Goal: Task Accomplishment & Management: Use online tool/utility

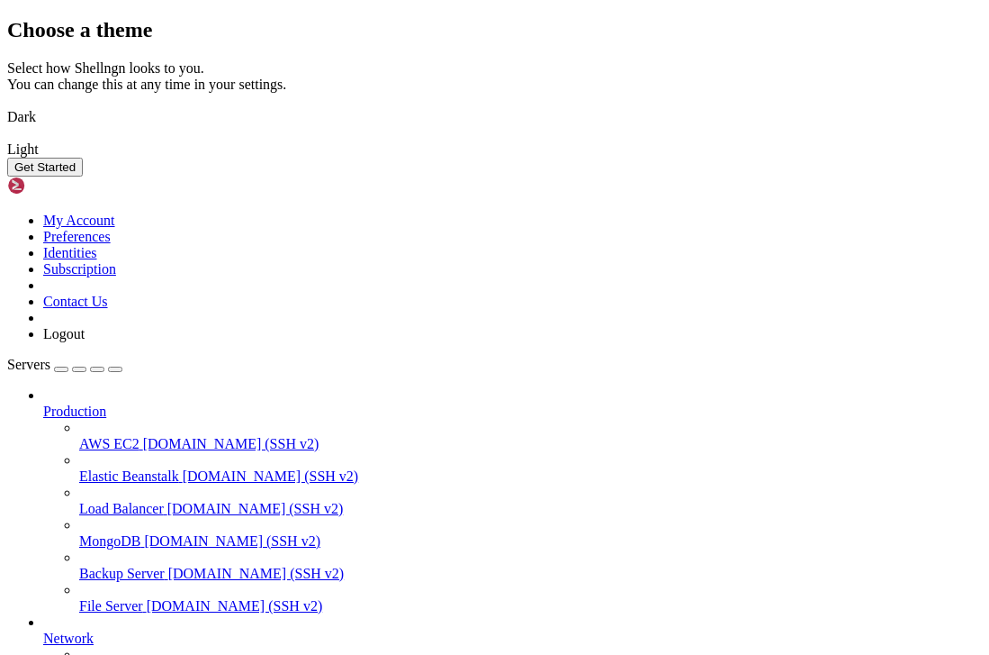
click at [7, 105] on img at bounding box center [7, 105] width 0 height 0
click at [83, 176] on button "Get Started" at bounding box center [45, 167] width 76 height 19
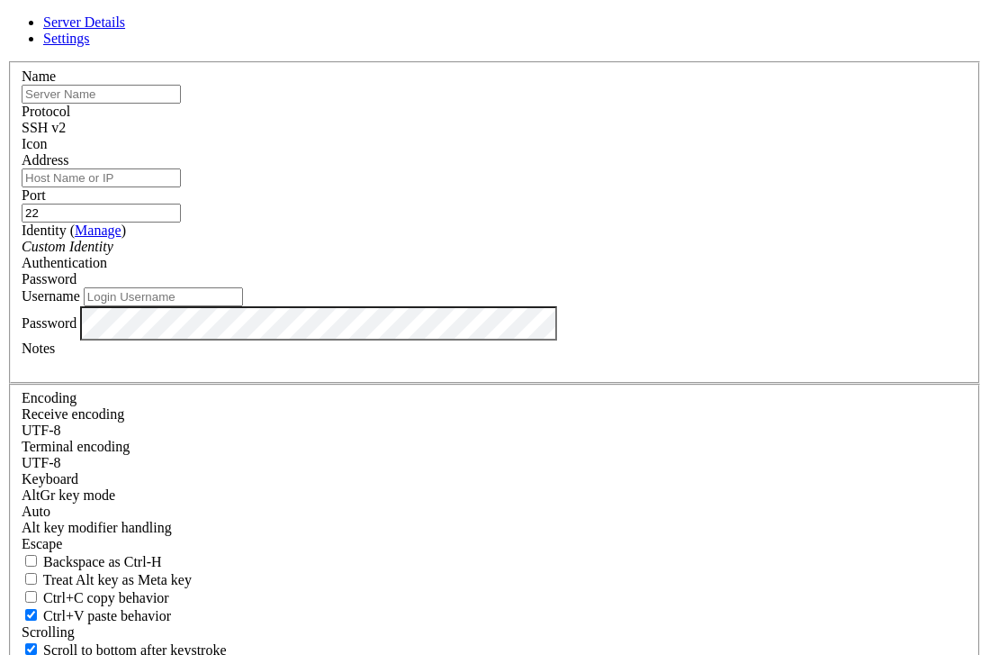
click at [181, 104] on input "text" at bounding box center [101, 94] width 159 height 19
click at [671, 275] on div "Authentication Password" at bounding box center [495, 271] width 946 height 32
click at [680, 287] on div "Password" at bounding box center [495, 279] width 946 height 16
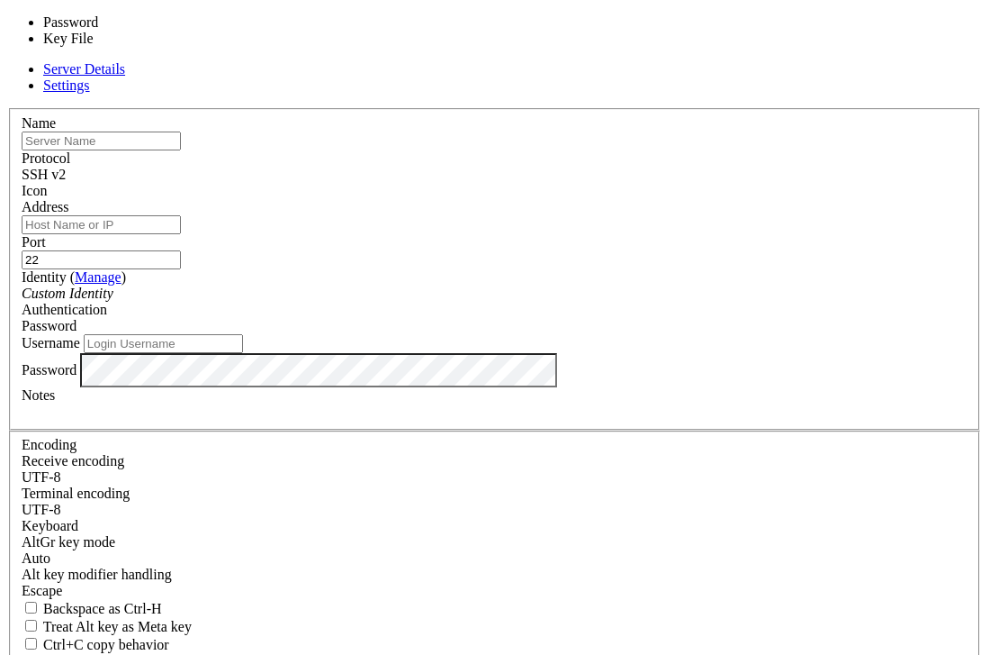
click at [799, 304] on div "Server Details Settings Name Protocol SSH v2 Icon" at bounding box center [494, 433] width 975 height 744
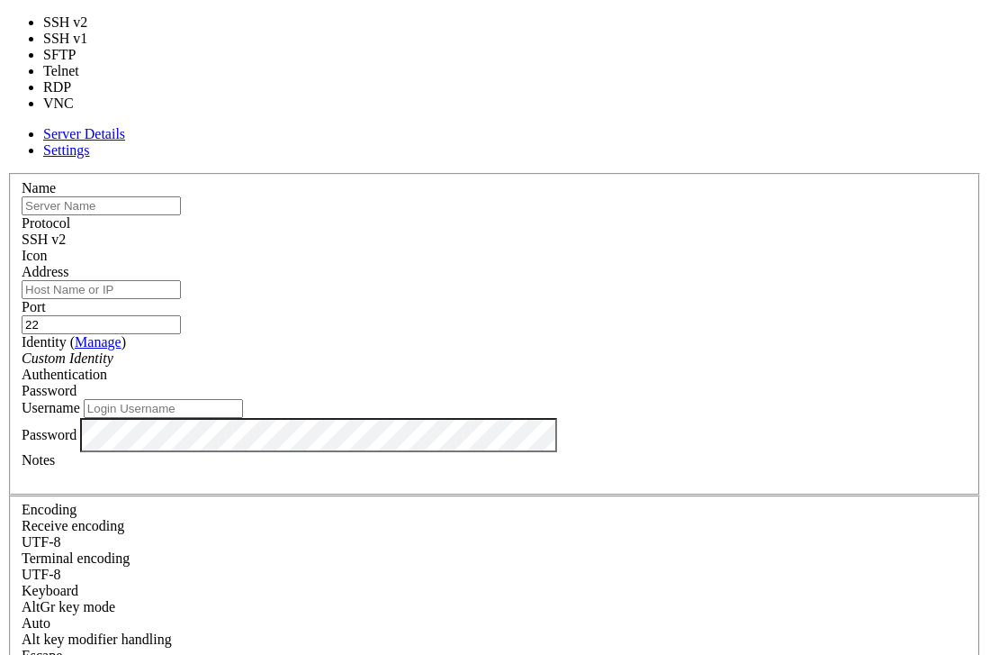
click at [627, 231] on div "SSH v2" at bounding box center [495, 239] width 946 height 16
click at [46, 299] on label "Port" at bounding box center [34, 306] width 24 height 15
click at [181, 315] on input "22" at bounding box center [101, 324] width 159 height 19
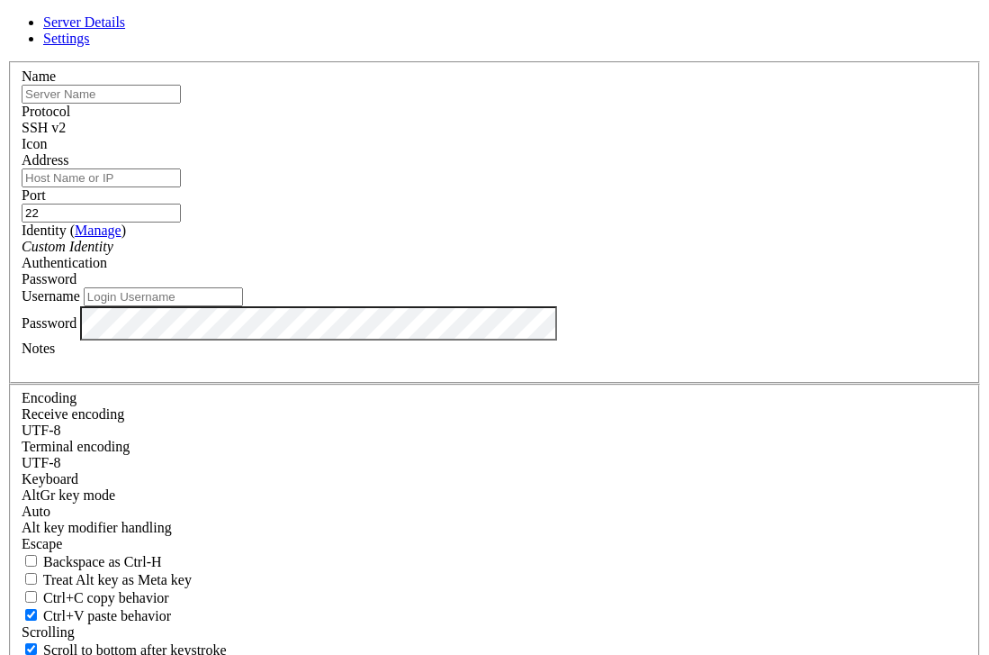
click at [181, 104] on input "text" at bounding box center [101, 94] width 159 height 19
paste input "02.226.61.225"
type input "02.226.61.225"
click at [181, 187] on input "Address" at bounding box center [101, 177] width 159 height 19
paste input "02.226.61.225"
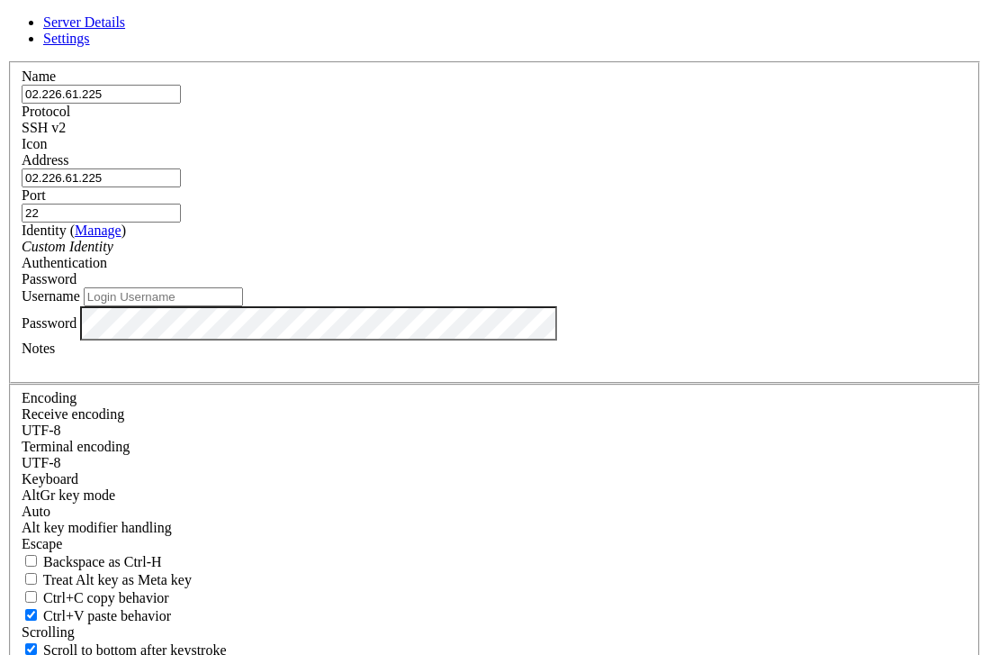
type input "02.226.61.225"
click at [181, 104] on input "02.226.61.225" at bounding box center [101, 94] width 159 height 19
click at [181, 187] on input "02.226.61.225" at bounding box center [101, 177] width 159 height 19
type input "[TECHNICAL_ID]"
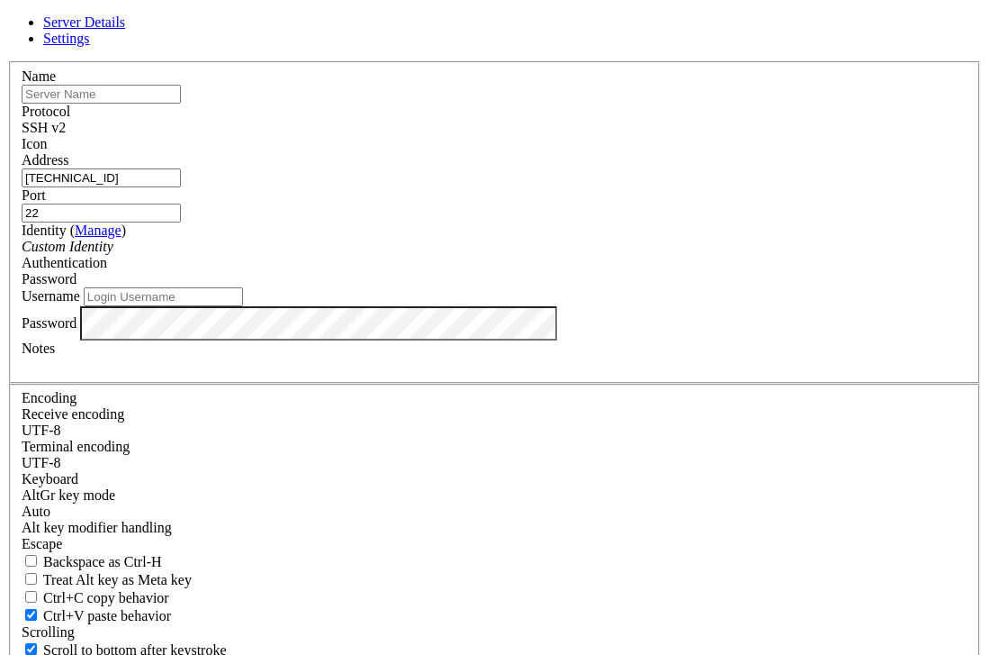
click at [181, 104] on input "text" at bounding box center [101, 94] width 159 height 19
type input "Test"
click at [352, 255] on div "Custom Identity" at bounding box center [495, 247] width 946 height 16
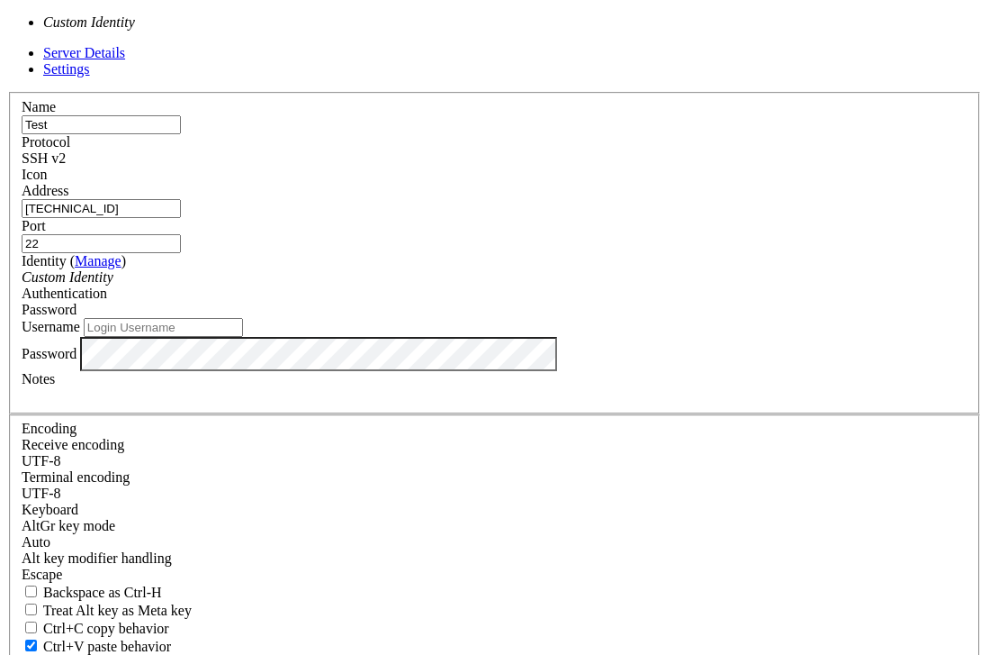
click at [80, 326] on label "Username" at bounding box center [51, 326] width 59 height 15
click at [243, 326] on input "Username" at bounding box center [163, 327] width 159 height 19
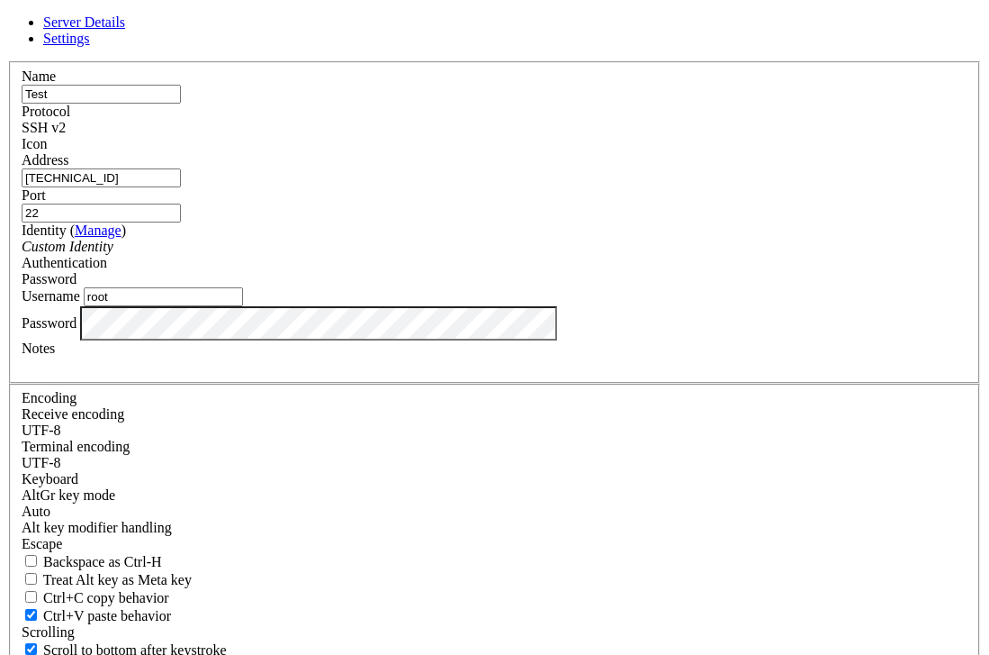
type input "root"
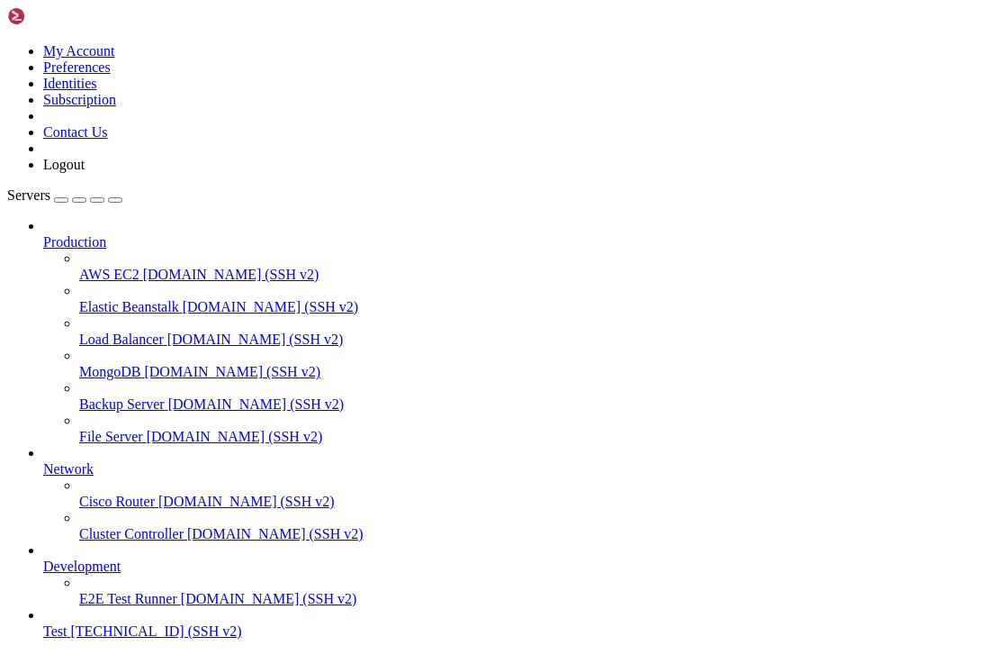
scroll to position [72, 0]
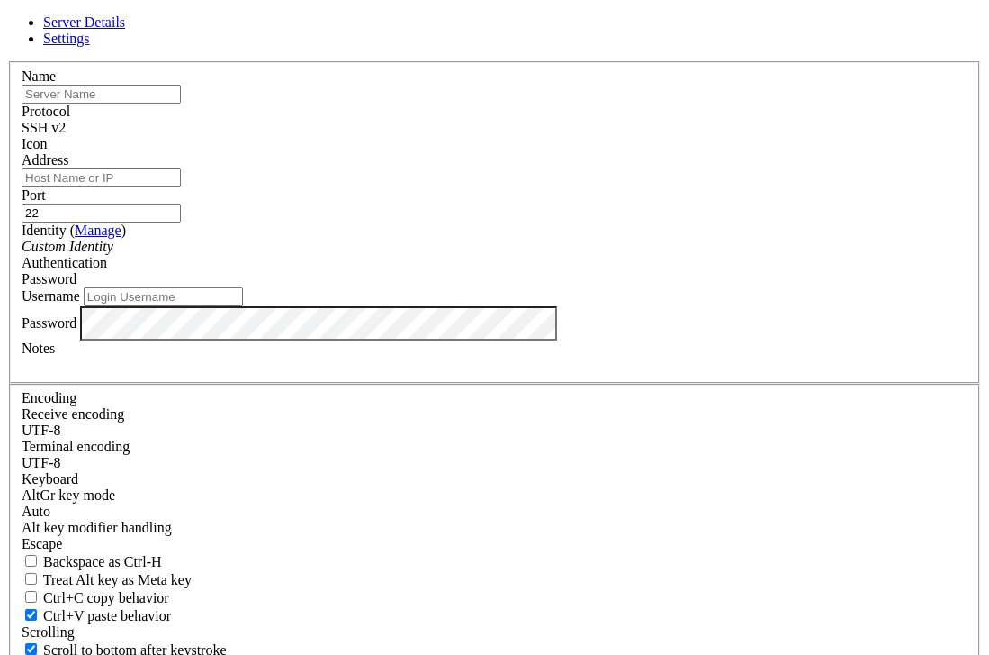
click at [7, 61] on icon at bounding box center [7, 61] width 0 height 0
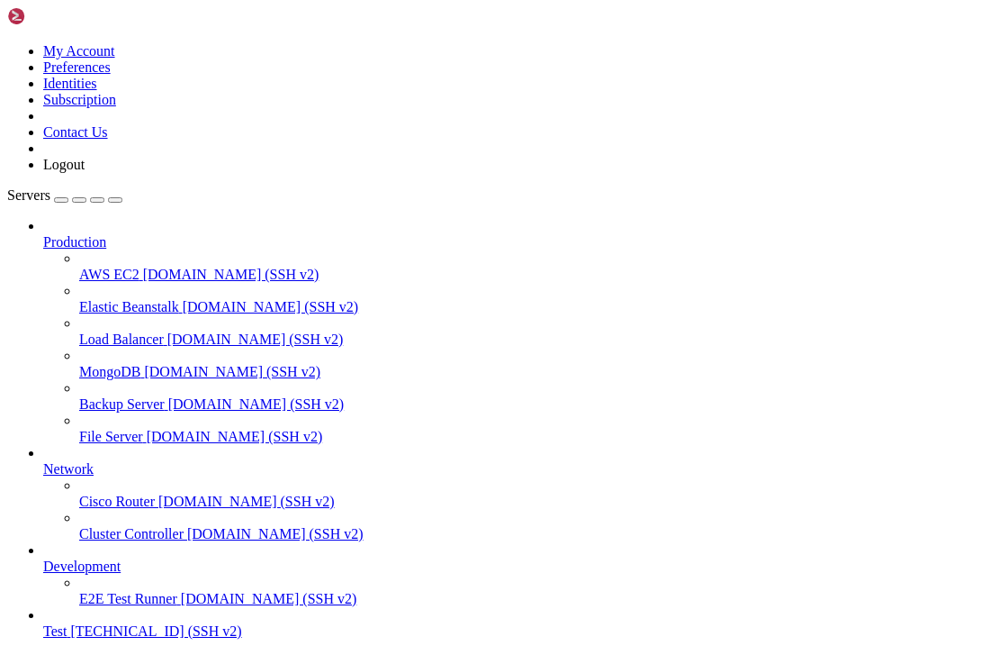
scroll to position [0, 0]
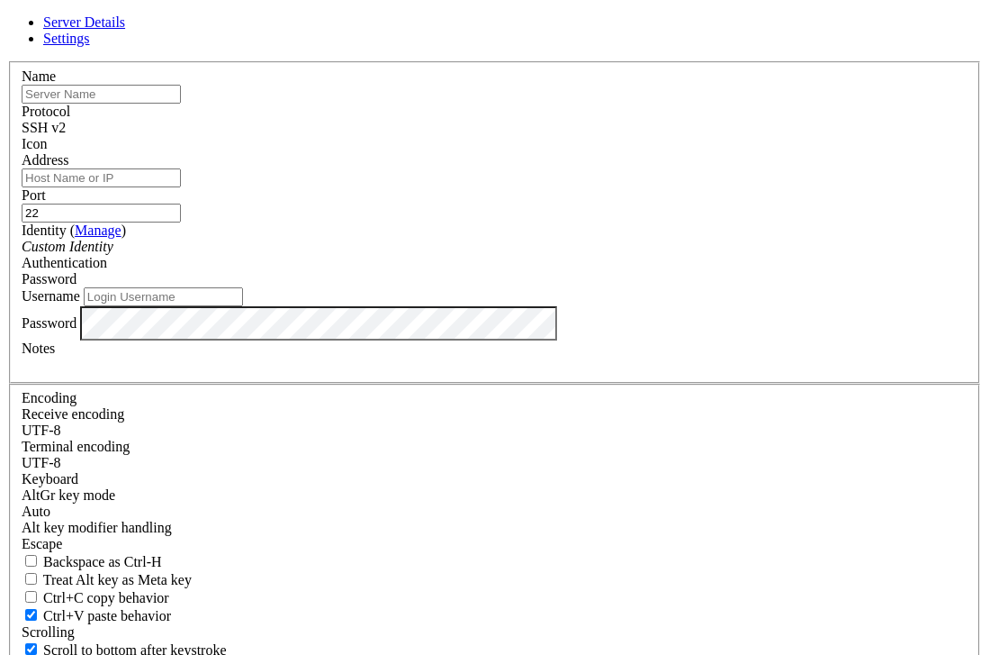
click at [181, 104] on input "text" at bounding box center [101, 94] width 159 height 19
type input "Test"
click at [181, 187] on input "Address" at bounding box center [101, 177] width 159 height 19
type input "[TECHNICAL_ID]"
click at [113, 254] on icon "Custom Identity" at bounding box center [68, 246] width 92 height 15
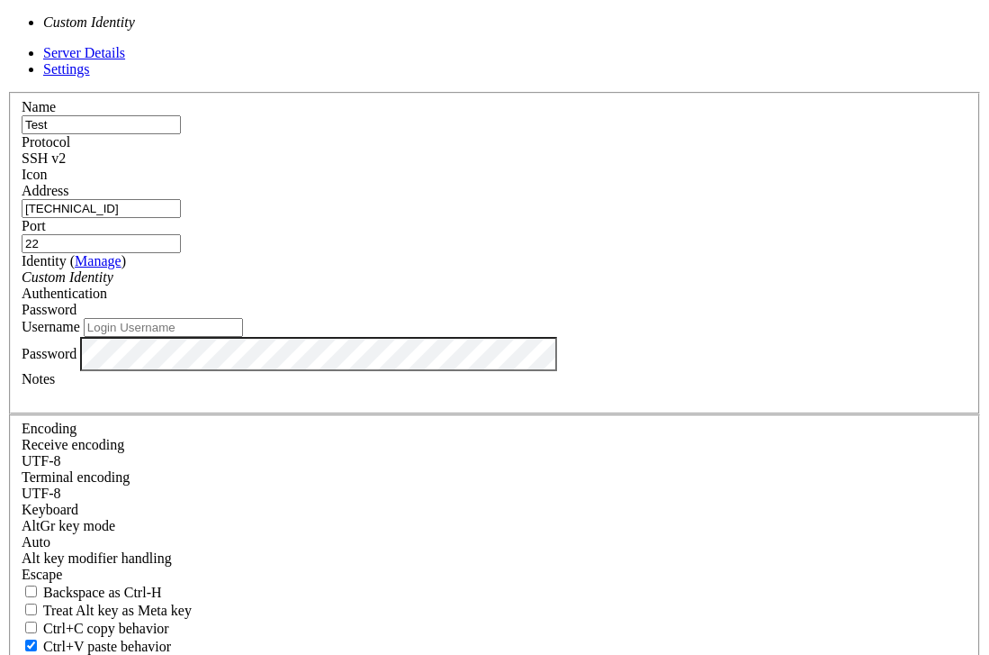
click at [126, 255] on label "Identity ( Manage )" at bounding box center [74, 260] width 104 height 15
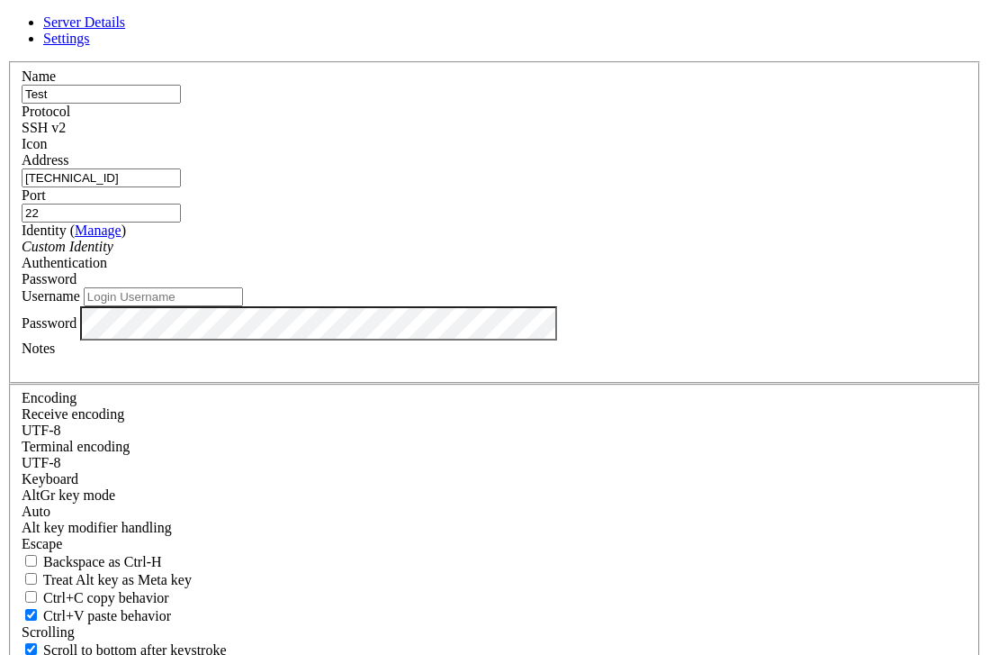
click at [243, 306] on input "Username" at bounding box center [163, 296] width 159 height 19
type input "root"
click at [7, 61] on link at bounding box center [7, 61] width 0 height 0
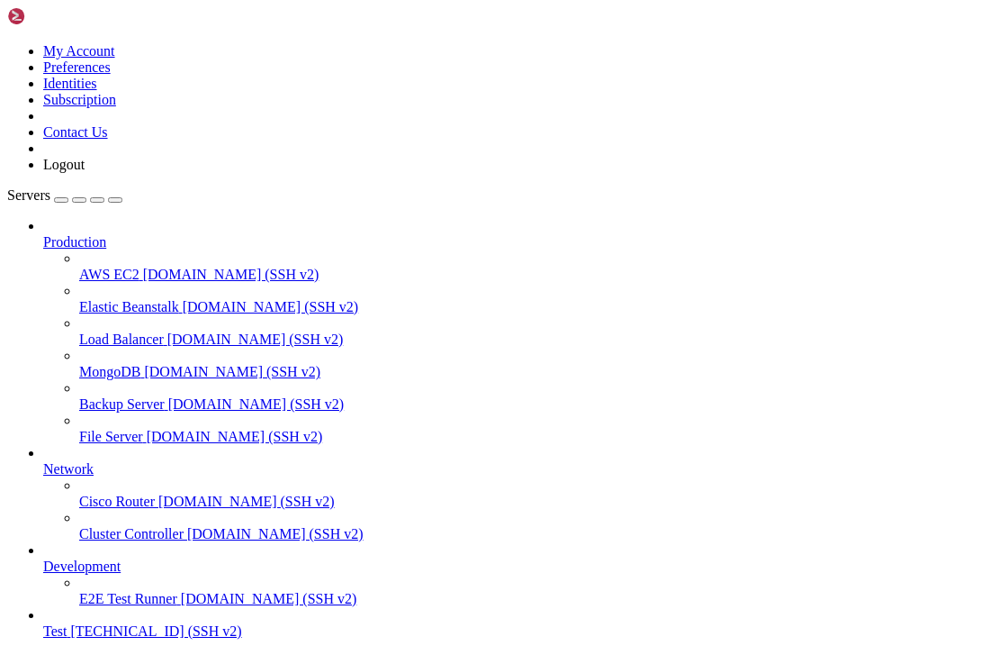
scroll to position [72, 0]
click at [81, 623] on span "[TECHNICAL_ID] (SSH v2)" at bounding box center [155, 630] width 171 height 15
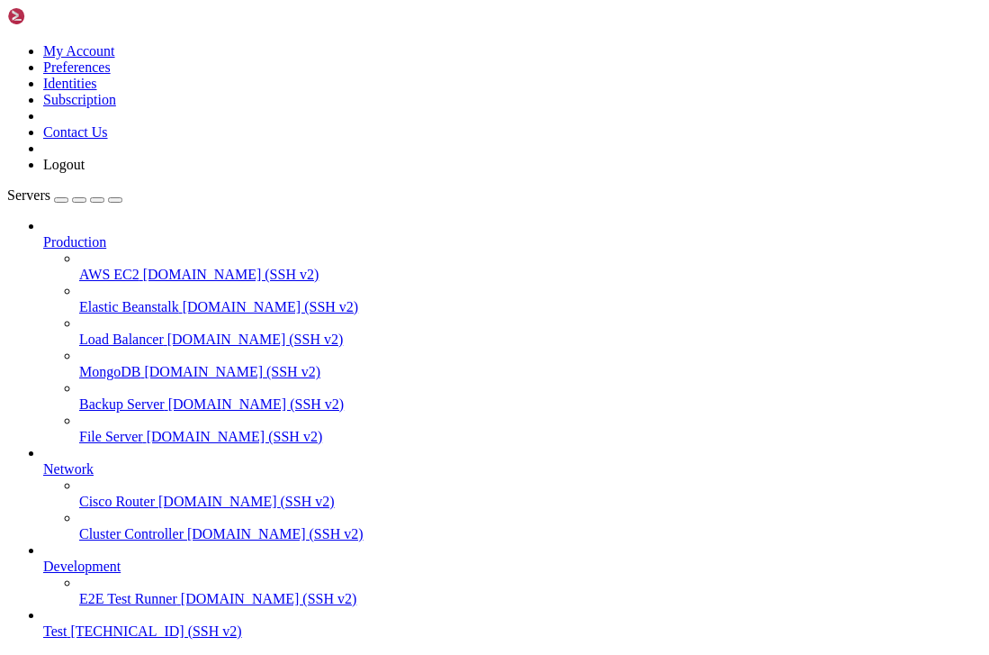
scroll to position [0, 0]
